Goal: Information Seeking & Learning: Learn about a topic

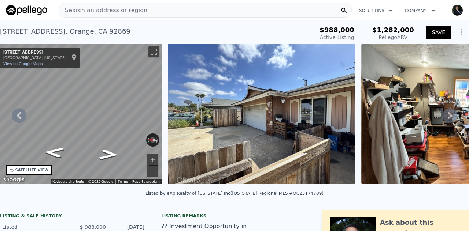
click at [430, 36] on button "SAVE" at bounding box center [439, 32] width 26 height 13
click at [105, 8] on span "Search an address or region" at bounding box center [103, 10] width 88 height 9
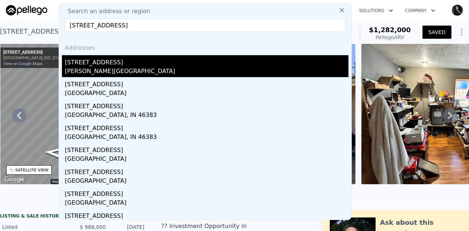
type input "[STREET_ADDRESS]"
click at [90, 68] on div "[PERSON_NAME][GEOGRAPHIC_DATA]" at bounding box center [206, 72] width 283 height 10
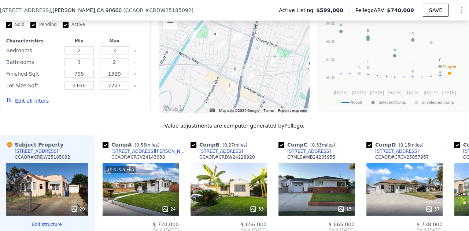
scroll to position [684, 0]
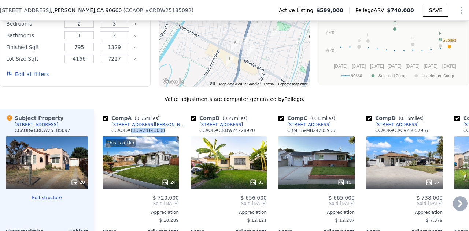
drag, startPoint x: 163, startPoint y: 134, endPoint x: 130, endPoint y: 136, distance: 33.8
click at [130, 136] on div "Comp A ( 0.56 miles) [STREET_ADDRESS][GEOGRAPHIC_DATA][PERSON_NAME] # CRCV24143…" at bounding box center [141, 126] width 76 height 22
copy div "CRCV24143038"
click at [155, 127] on div "Comp A ( 0.56 miles) [STREET_ADDRESS][GEOGRAPHIC_DATA][PERSON_NAME] # CRCV24143…" at bounding box center [141, 126] width 76 height 22
drag, startPoint x: 152, startPoint y: 128, endPoint x: 144, endPoint y: 127, distance: 8.1
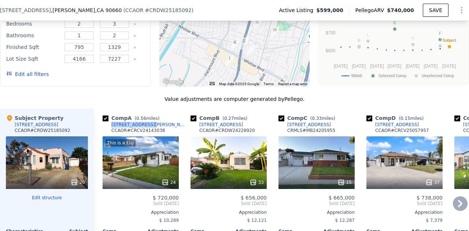
click at [144, 127] on div "Comp A ( 0.56 miles) [STREET_ADDRESS][GEOGRAPHIC_DATA][PERSON_NAME] # CRCV24143…" at bounding box center [141, 126] width 76 height 22
click at [124, 127] on div "[STREET_ADDRESS][PERSON_NAME]" at bounding box center [149, 125] width 76 height 6
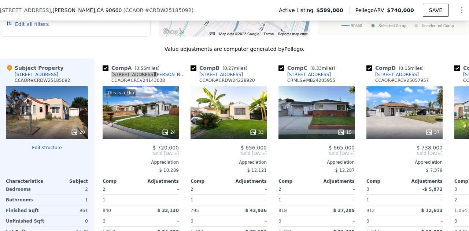
scroll to position [735, 0]
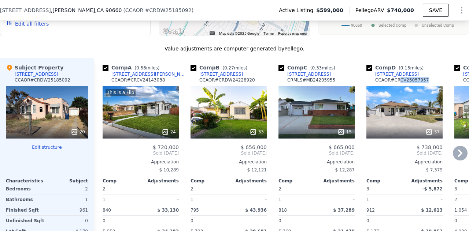
drag, startPoint x: 424, startPoint y: 82, endPoint x: 398, endPoint y: 85, distance: 25.8
click at [398, 85] on div "Comp D ( 0.15 miles) [STREET_ADDRESS][GEOGRAPHIC_DATA] # CRCV25057957" at bounding box center [404, 75] width 76 height 22
copy div "CV25057957"
click at [329, 96] on div "15" at bounding box center [316, 112] width 76 height 53
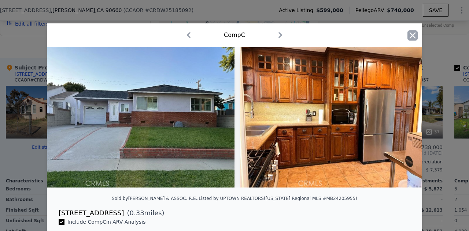
click at [410, 37] on icon "button" at bounding box center [412, 35] width 6 height 6
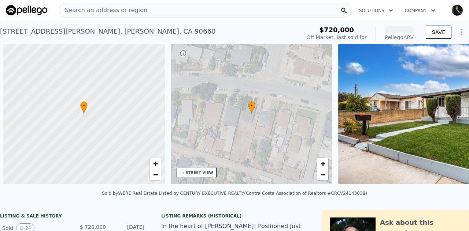
scroll to position [0, 3]
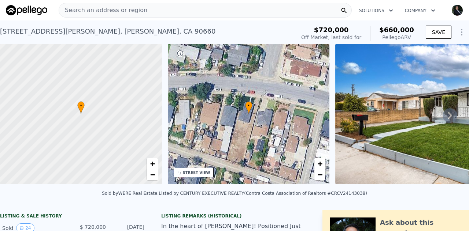
click at [26, 31] on div "8922 Las Posas St , Pico Rivera , CA 90660" at bounding box center [107, 31] width 215 height 10
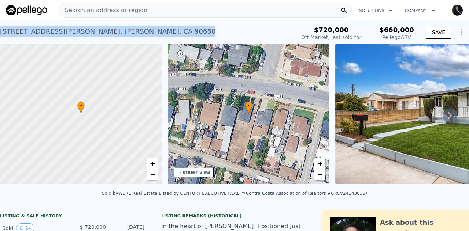
click at [26, 31] on div "8922 Las Posas St , Pico Rivera , CA 90660" at bounding box center [107, 31] width 215 height 10
copy div "8922 Las Posas St , Pico Rivera , CA 90660 Sold Sep 2024 for $720k (~ARV $660k )"
